Goal: Task Accomplishment & Management: Manage account settings

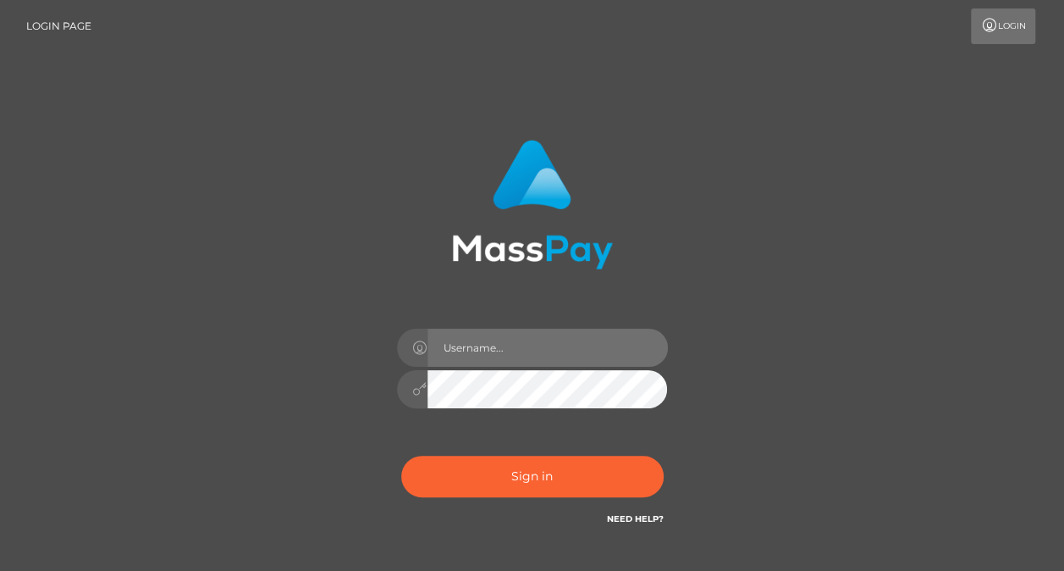
click at [483, 354] on input "text" at bounding box center [548, 347] width 240 height 38
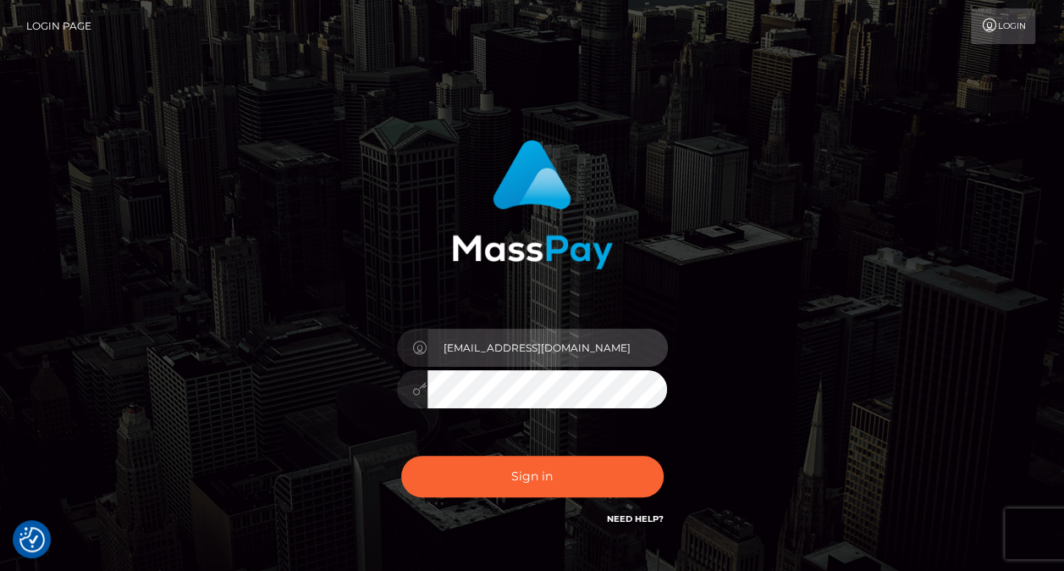
type input "[EMAIL_ADDRESS][DOMAIN_NAME]"
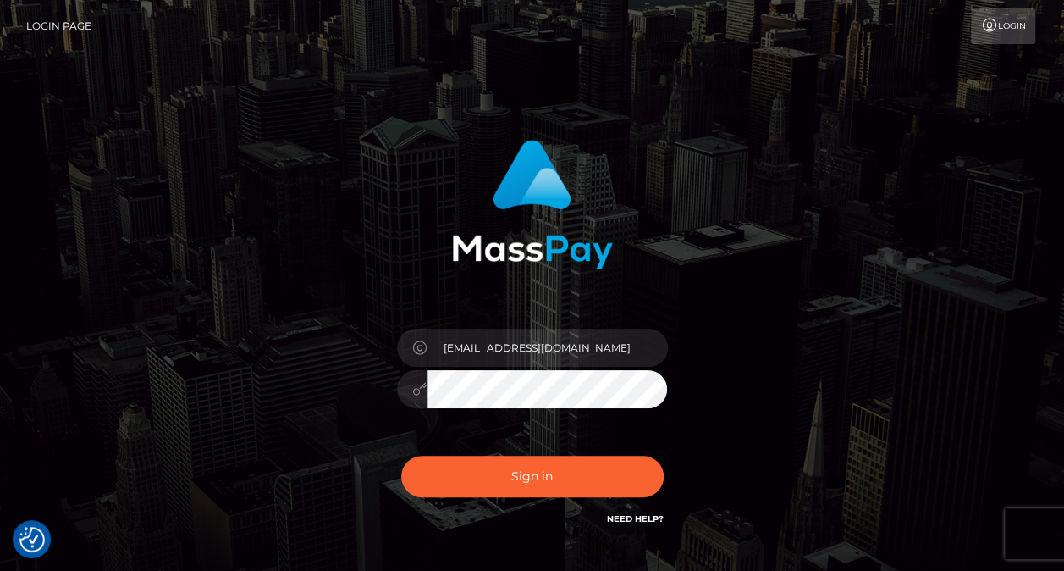
click at [401, 455] on button "Sign in" at bounding box center [532, 475] width 262 height 41
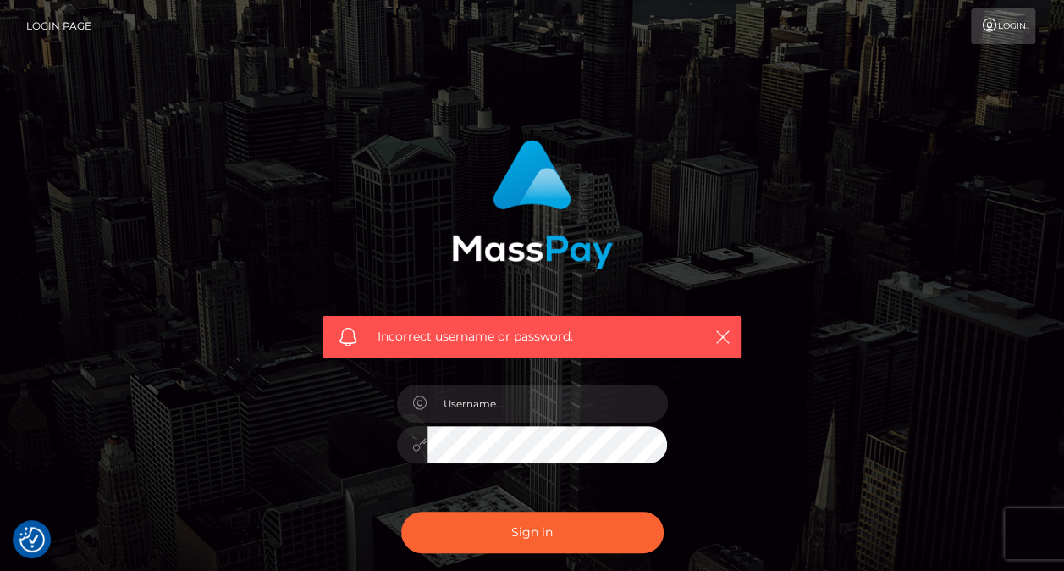
click at [987, 29] on icon at bounding box center [989, 26] width 18 height 14
